Goal: Task Accomplishment & Management: Manage account settings

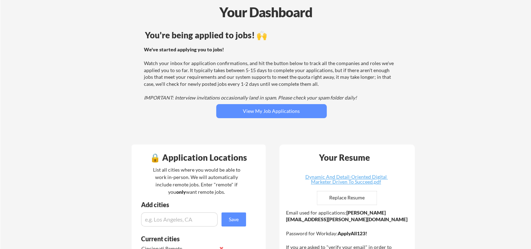
scroll to position [47, 0]
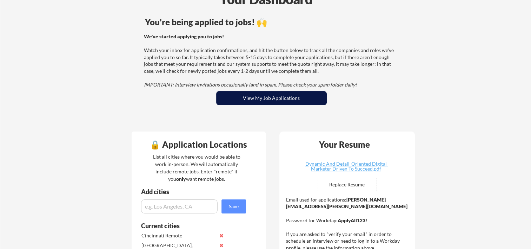
click at [293, 100] on button "View My Job Applications" at bounding box center [271, 98] width 111 height 14
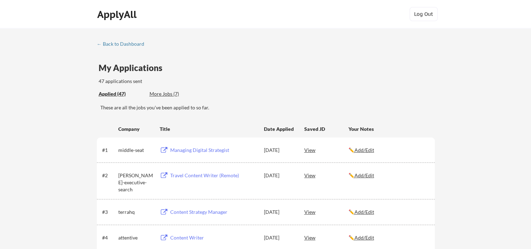
click at [190, 146] on div "Managing Digital Strategist" at bounding box center [213, 149] width 87 height 7
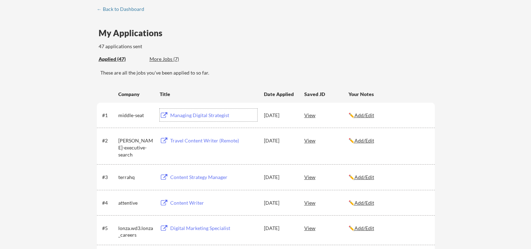
scroll to position [47, 0]
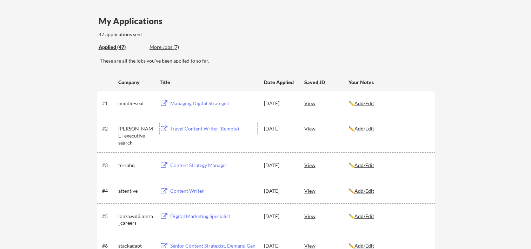
click at [195, 127] on div "Travel Content Writer (Remote)" at bounding box center [213, 128] width 87 height 7
click at [197, 164] on div "Content Strategy Manager" at bounding box center [213, 164] width 87 height 7
click at [184, 190] on div "Content Writer" at bounding box center [213, 190] width 87 height 7
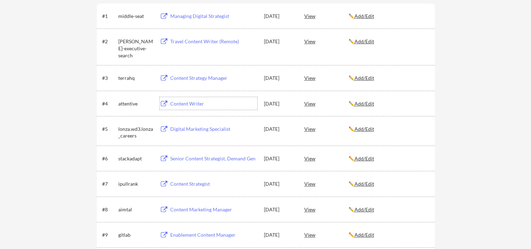
scroll to position [140, 0]
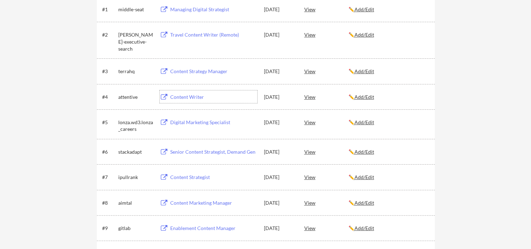
click at [184, 124] on div "Digital Marketing Specialist" at bounding box center [213, 122] width 87 height 7
